Goal: Task Accomplishment & Management: Manage account settings

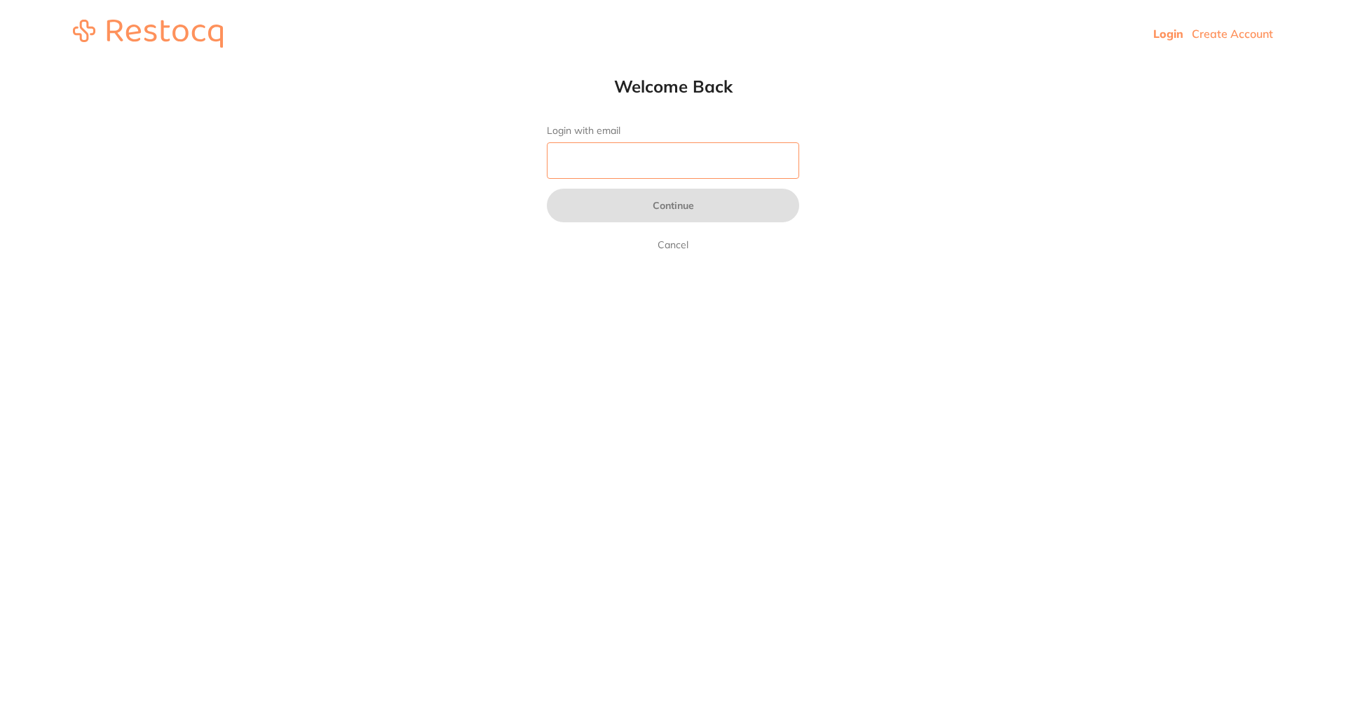
drag, startPoint x: 0, startPoint y: 0, endPoint x: 642, endPoint y: 154, distance: 659.9
click at [642, 154] on input "Login with email" at bounding box center [673, 160] width 252 height 36
type input "[EMAIL_ADDRESS][DOMAIN_NAME]"
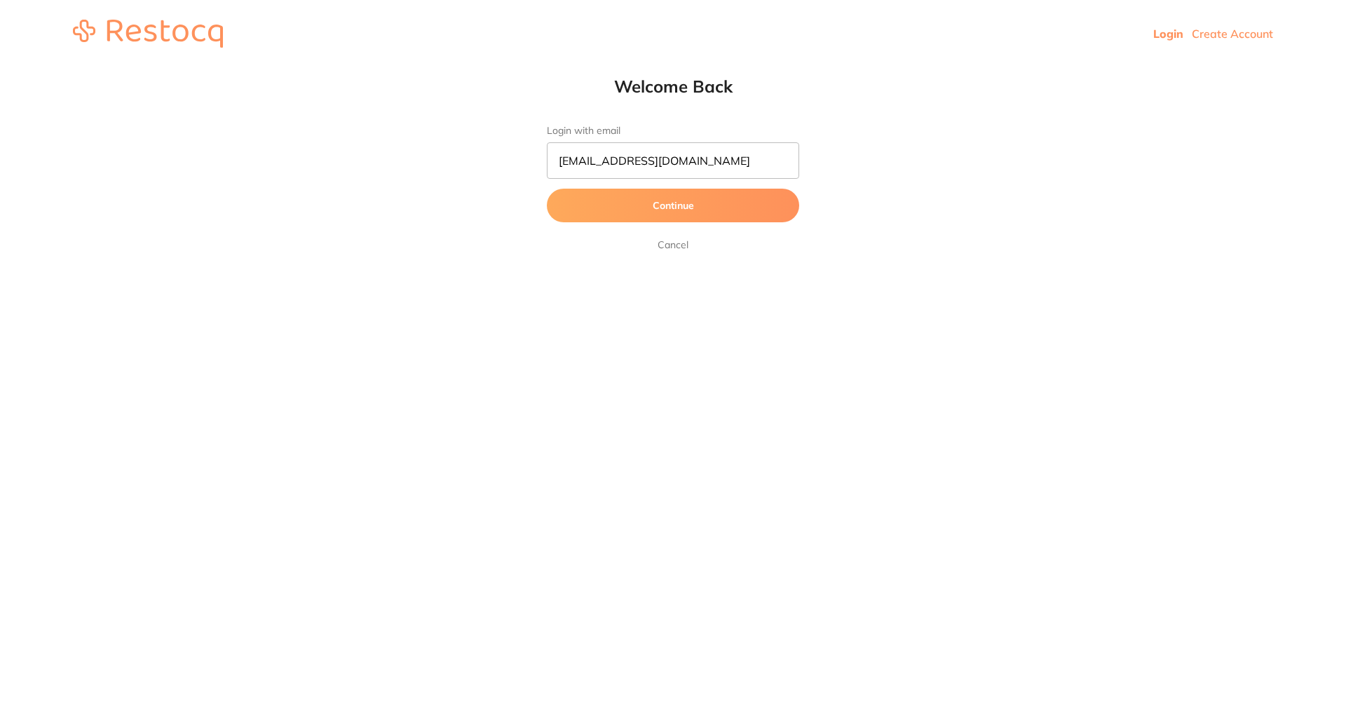
click at [654, 208] on button "Continue" at bounding box center [673, 206] width 252 height 34
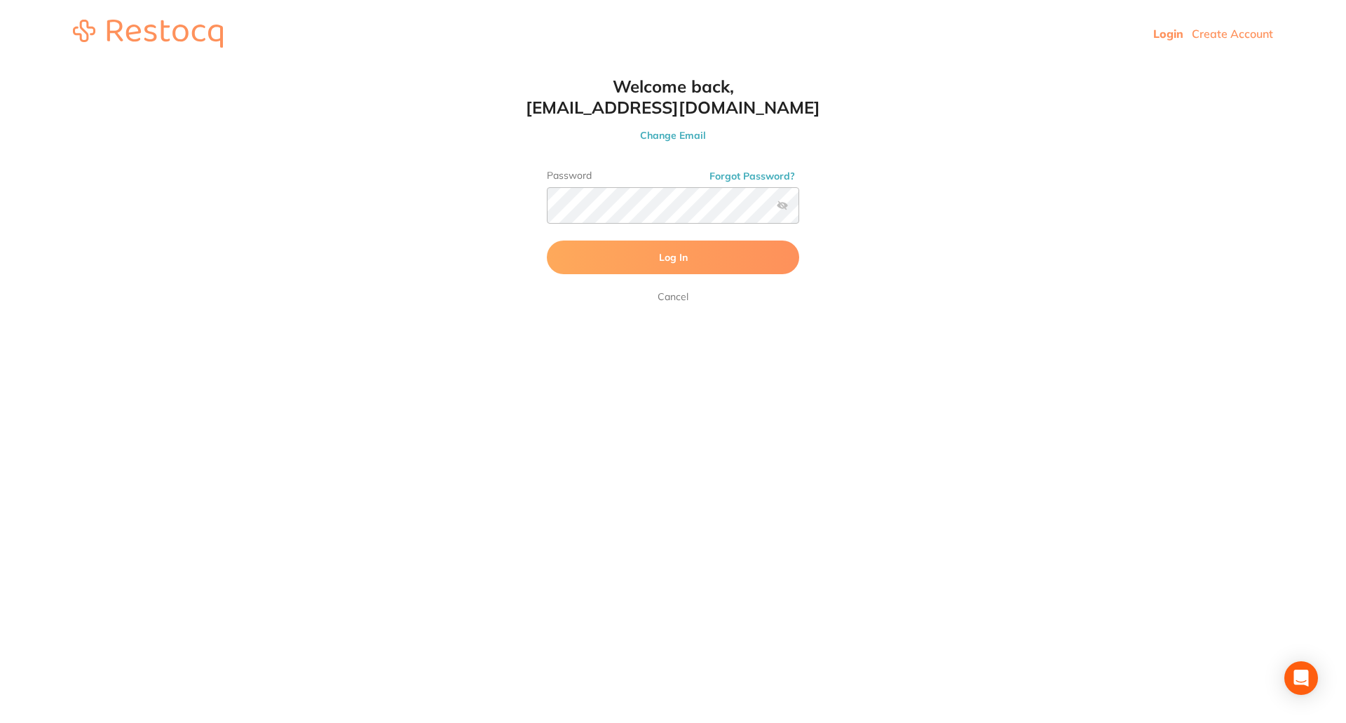
click at [670, 257] on span "Log In" at bounding box center [673, 257] width 29 height 13
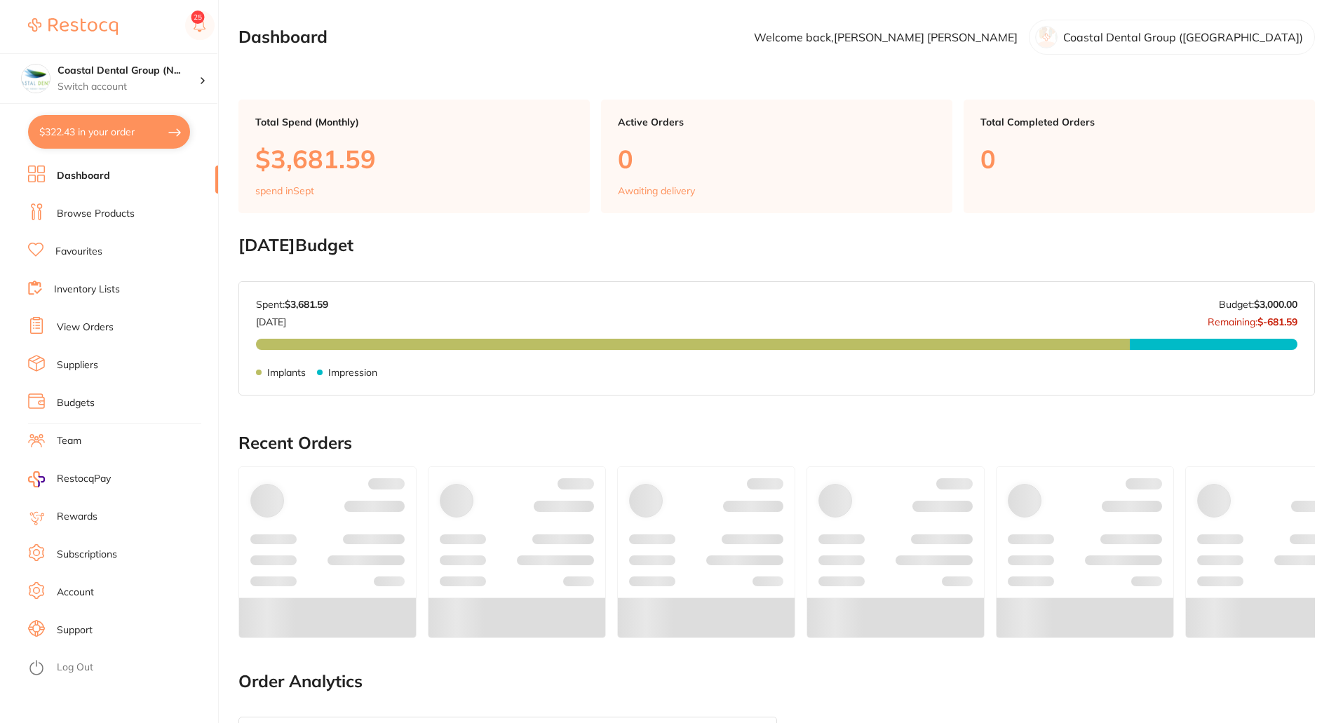
checkbox input "false"
checkbox input "true"
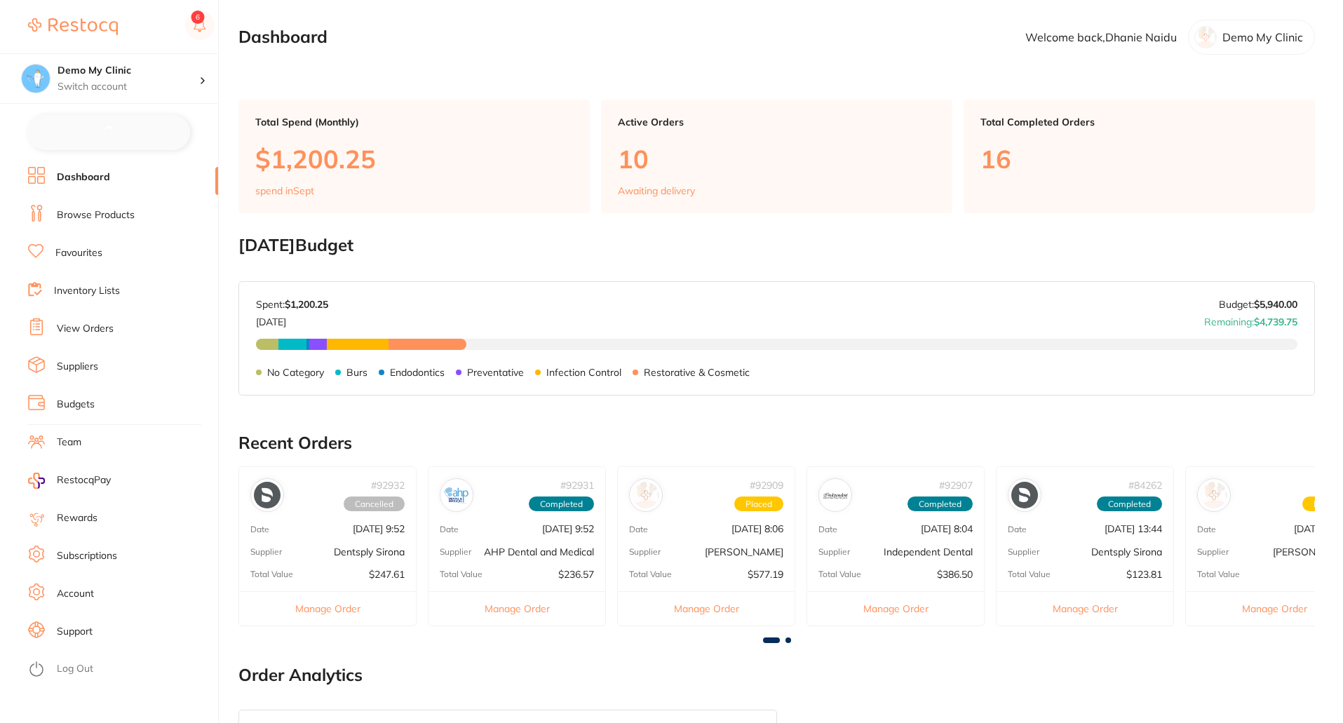
checkbox input "false"
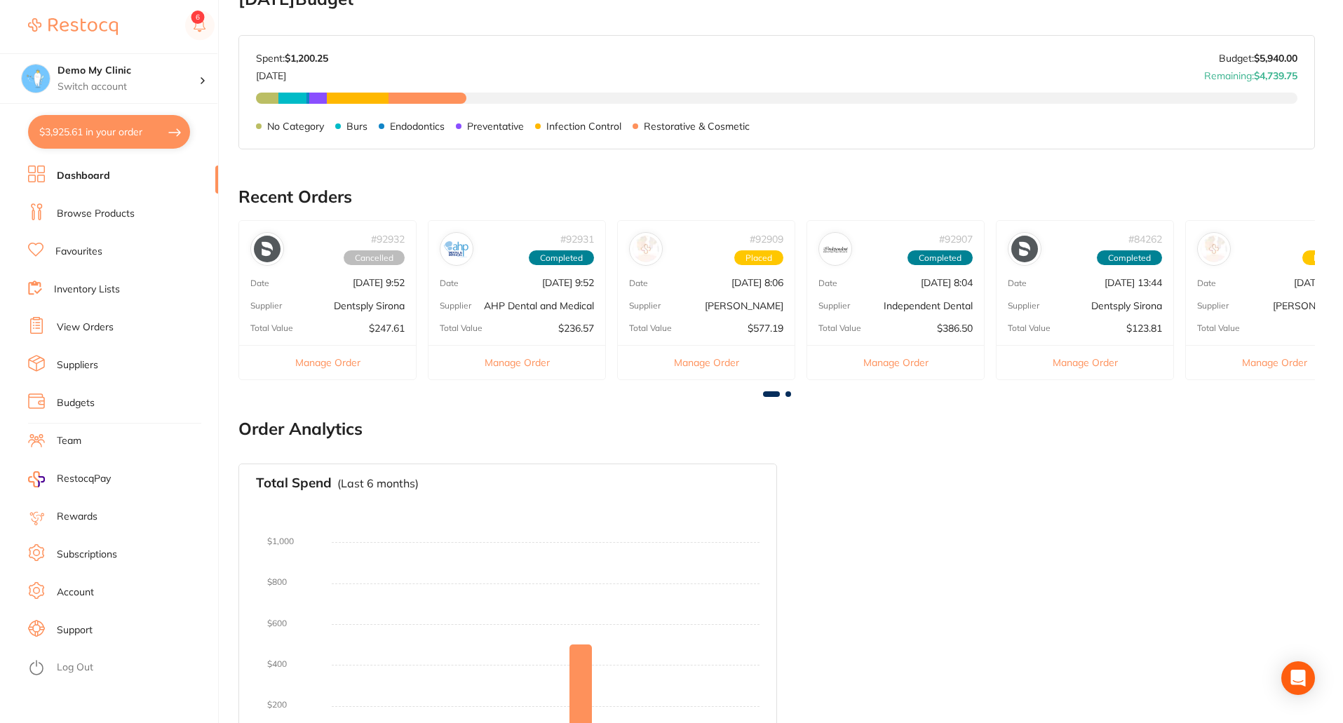
scroll to position [36, 0]
